Goal: Information Seeking & Learning: Stay updated

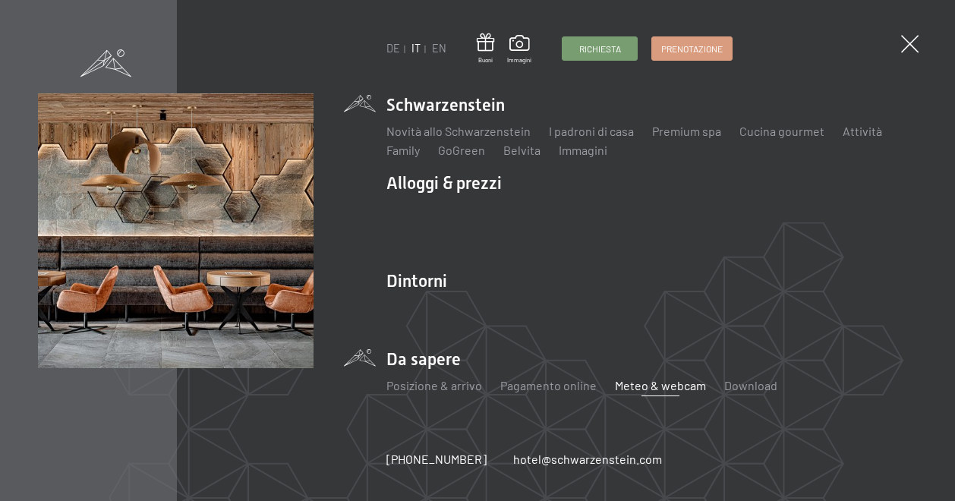
click at [645, 388] on link "Meteo & webcam" at bounding box center [660, 385] width 91 height 14
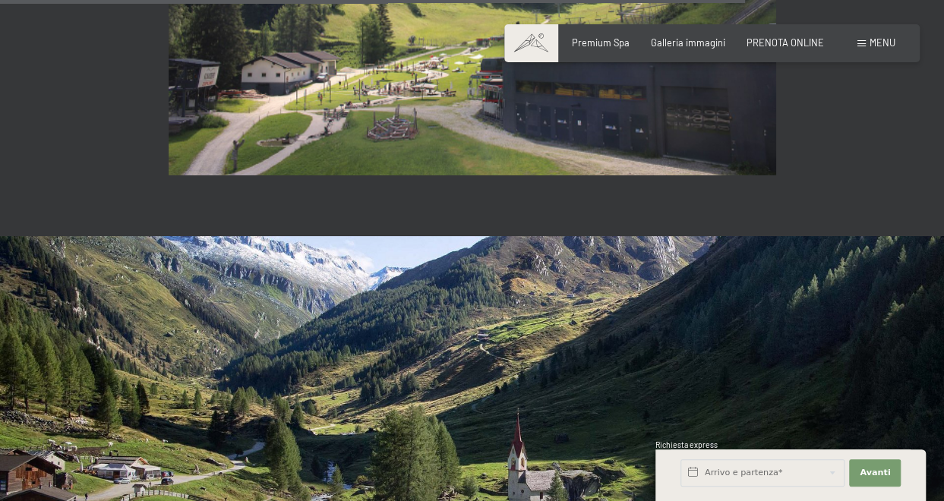
scroll to position [3584, 0]
